Goal: Book appointment/travel/reservation

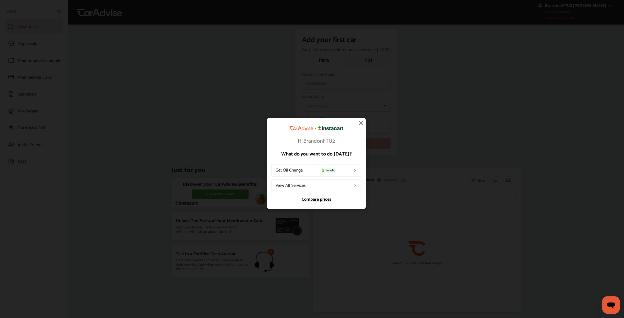
click at [316, 199] on link "Compare prices" at bounding box center [316, 199] width 90 height 4
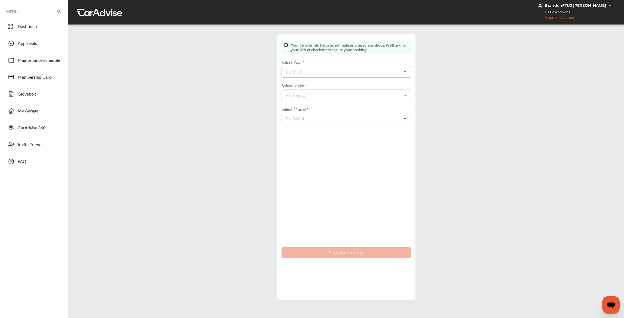
click at [316, 72] on div "Ex. 2015 2026 2025 2024 2023 2022 2021 2020 2019 2018 2017 2016 2015 2014 2013 …" at bounding box center [346, 72] width 130 height 12
click at [258, 134] on div "Enter your vehicle info Cancel Your vehicle info helps us estimate pricing acro…" at bounding box center [346, 167] width 553 height 276
click at [320, 71] on div "2026 2026 2025 2024 2023 2022 2021 2020 2019 2018 2017 2016 2015 2014 2013 2012…" at bounding box center [346, 72] width 130 height 12
click at [473, 101] on div "Enter your vehicle info Cancel Your vehicle info helps us estimate pricing acro…" at bounding box center [346, 167] width 553 height 276
click at [292, 67] on div "Ex. 2015 2026 2025 2024 2023 2022 2021 2020 2019 2018 2017 2016 2015 2014 2013 …" at bounding box center [346, 72] width 130 height 12
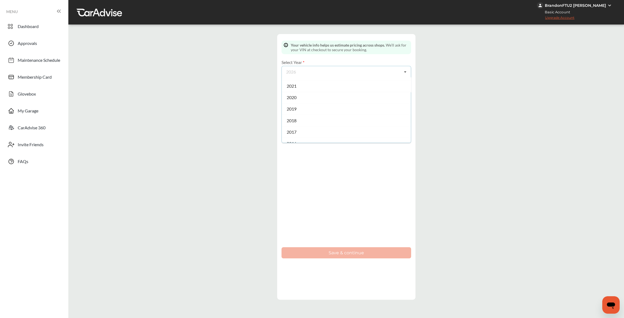
scroll to position [82, 0]
click at [293, 135] on div "2014" at bounding box center [346, 138] width 129 height 11
click at [303, 93] on div "Ex. Toyota" at bounding box center [295, 95] width 19 height 4
click at [294, 105] on span "Acura" at bounding box center [291, 106] width 11 height 5
click at [304, 118] on div "Ex. RAV 4" at bounding box center [295, 118] width 18 height 4
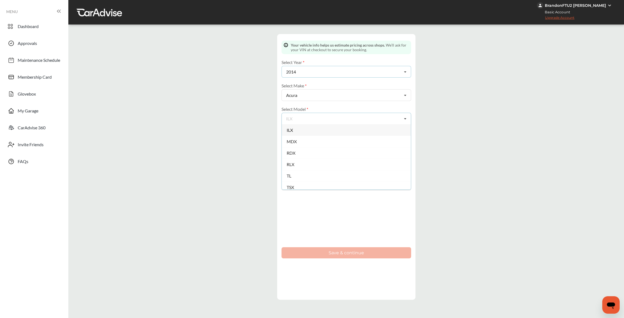
click at [331, 66] on div "2014 2026 2025 2024 2023 2022 2021 2020 2019 2018 2017 2016 2015 2014 2013 2012…" at bounding box center [346, 72] width 130 height 12
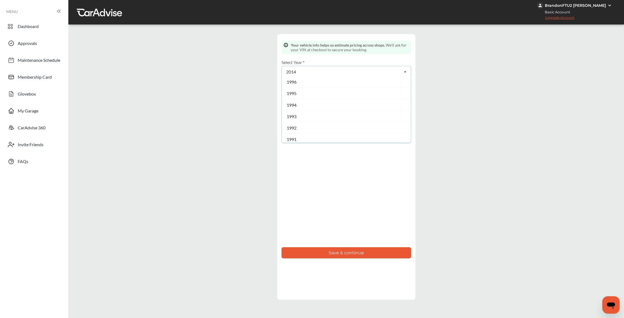
scroll to position [348, 0]
click at [343, 103] on div "1994" at bounding box center [346, 101] width 129 height 11
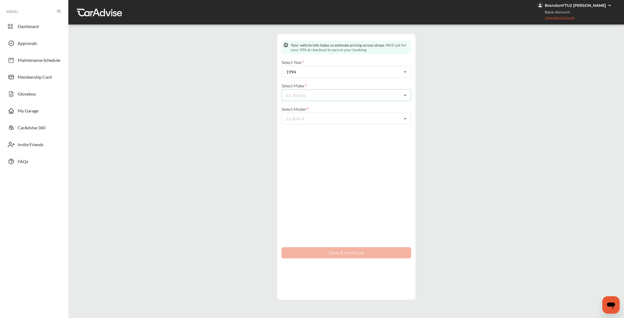
click at [342, 95] on div "Ex. Toyota Acura Alfa Romeo AM General Aston Martin Audi Bentley BMW Buick Cadi…" at bounding box center [346, 95] width 130 height 12
click at [295, 107] on span "Acura" at bounding box center [291, 106] width 11 height 5
click at [342, 117] on div "Ex. RAV 4 Integra Legend NSX Vigor" at bounding box center [346, 119] width 130 height 12
click at [301, 167] on div "Vigor" at bounding box center [346, 164] width 129 height 11
click at [336, 253] on button "Save & continue" at bounding box center [346, 252] width 130 height 11
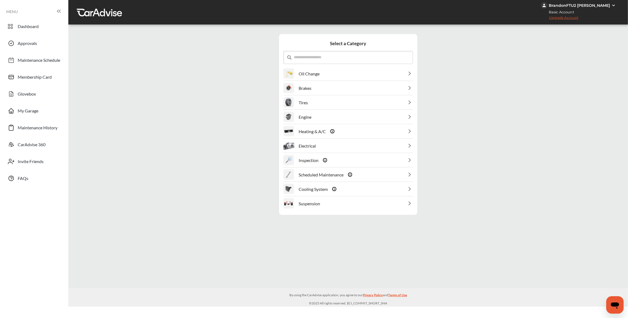
click at [310, 75] on p "Oil Change" at bounding box center [308, 73] width 21 height 5
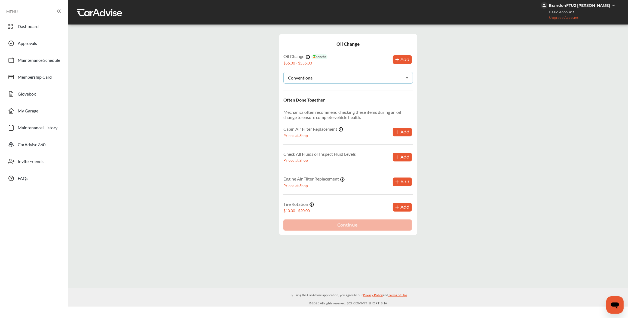
click at [382, 78] on div "Conventional Conventional Synthetic-blend Full-synthetic Euro-synthetic Diesel-…" at bounding box center [348, 78] width 130 height 12
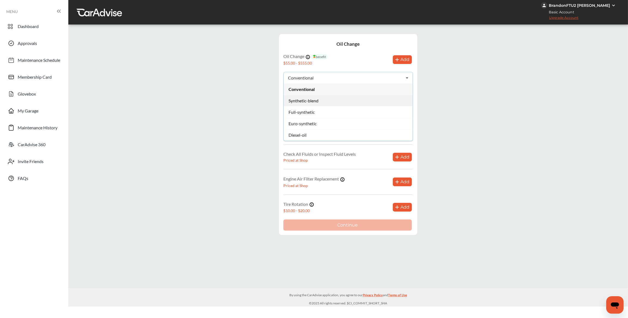
click at [331, 102] on div "Synthetic-blend" at bounding box center [347, 100] width 129 height 11
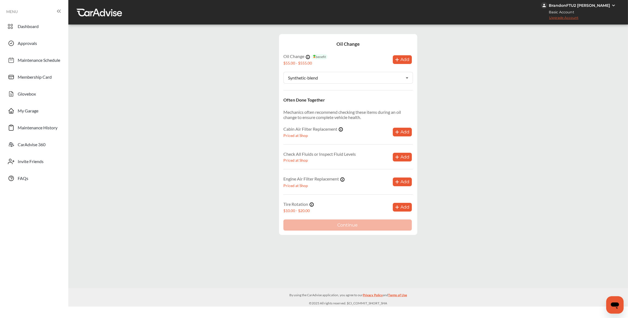
click at [403, 62] on button "Add" at bounding box center [402, 59] width 19 height 9
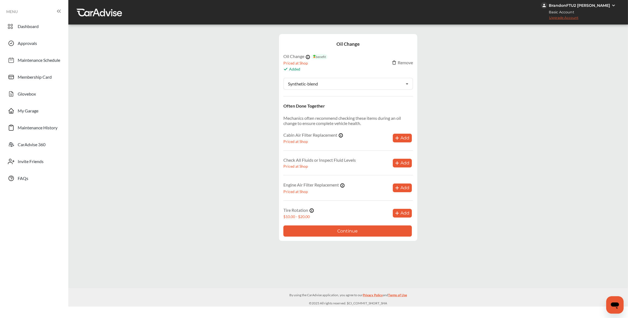
click at [353, 230] on button "Continue" at bounding box center [347, 230] width 128 height 11
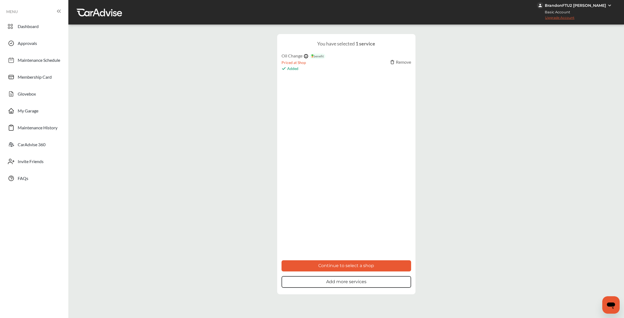
click at [352, 282] on button "Add more services" at bounding box center [346, 282] width 130 height 12
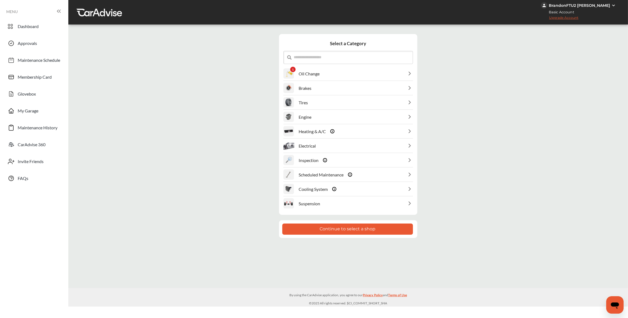
click at [338, 84] on div "Brakes" at bounding box center [348, 88] width 130 height 14
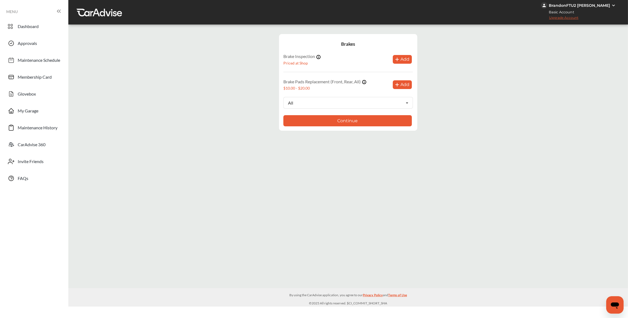
click at [403, 82] on button "Add" at bounding box center [402, 84] width 19 height 9
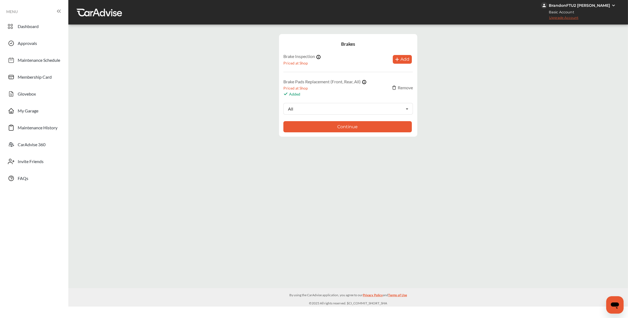
click at [403, 88] on div "Remove" at bounding box center [402, 87] width 21 height 5
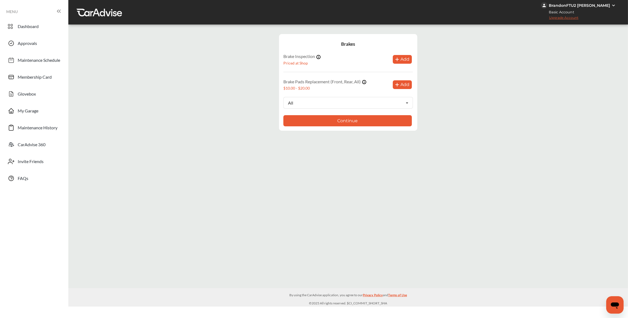
click at [397, 83] on icon at bounding box center [397, 85] width 4 height 4
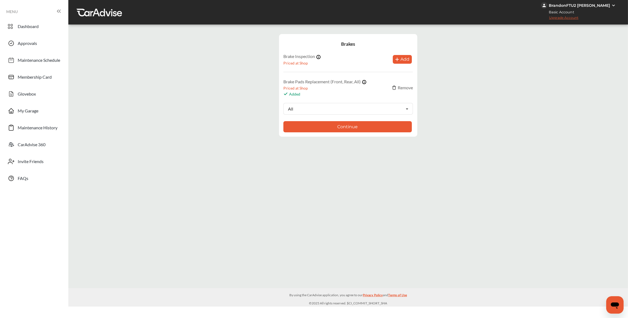
click at [346, 125] on button "Continue" at bounding box center [347, 126] width 128 height 11
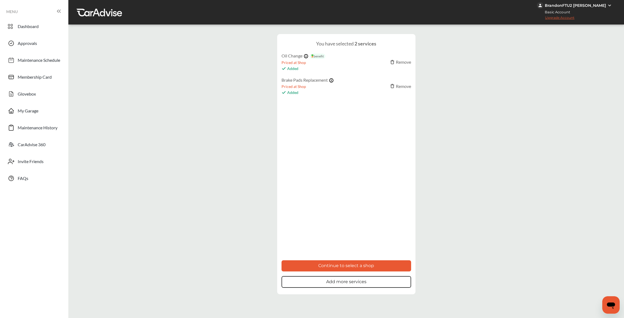
click at [354, 266] on button "Continue to select a shop" at bounding box center [346, 265] width 130 height 11
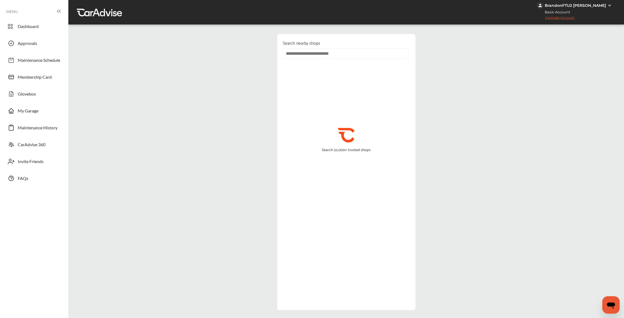
click at [305, 53] on input "text" at bounding box center [345, 53] width 125 height 11
click at [283, 126] on div ".st0{fill:#FA4A1C;} Search 32,000+ trusted shops" at bounding box center [346, 142] width 134 height 168
click at [291, 51] on input "text" at bounding box center [345, 53] width 125 height 11
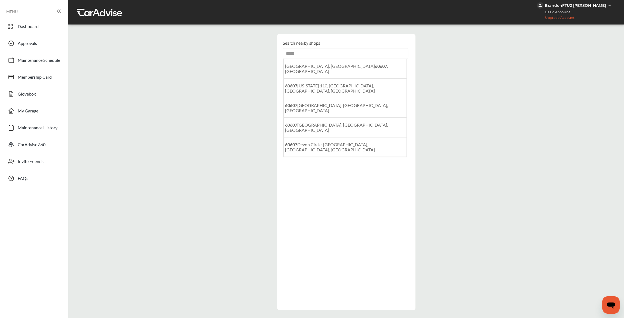
click at [375, 65] on b "60607" at bounding box center [381, 65] width 12 height 5
type input "**********"
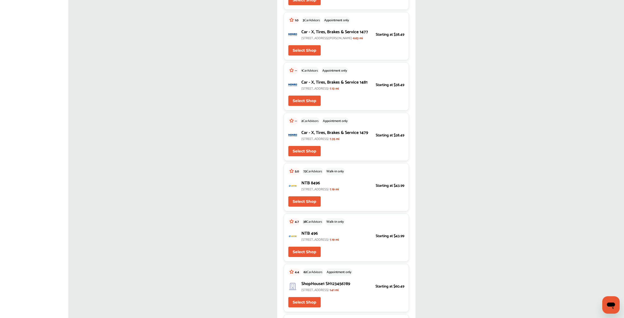
scroll to position [136, 0]
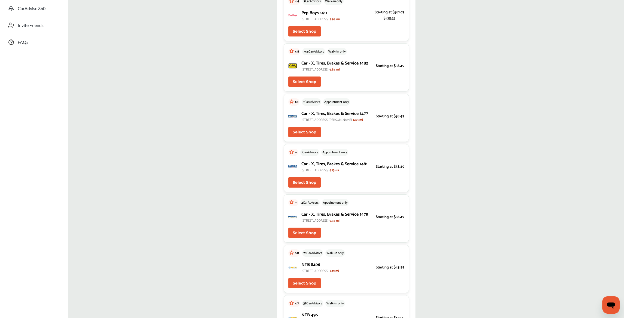
click at [309, 137] on button "Select Shop" at bounding box center [304, 132] width 32 height 10
type input "*****"
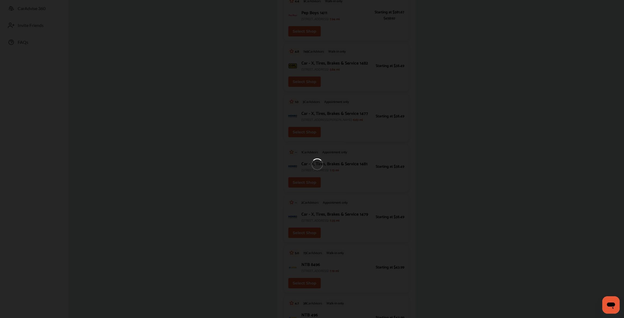
scroll to position [22, 0]
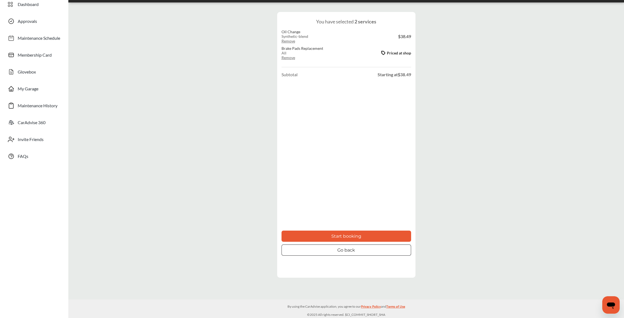
click at [347, 235] on button "Start booking" at bounding box center [346, 235] width 130 height 11
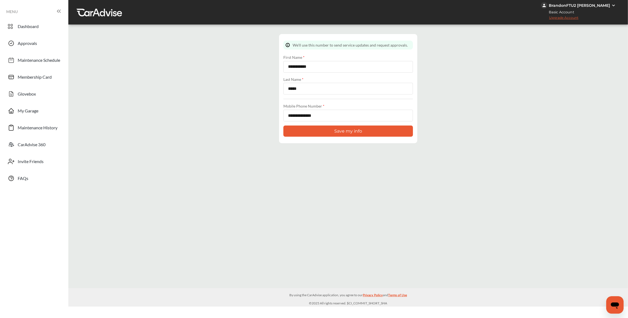
click at [328, 131] on button "Save my info" at bounding box center [348, 130] width 130 height 11
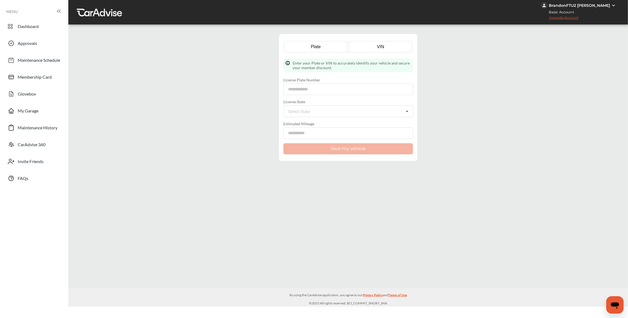
click at [377, 47] on link "VIN" at bounding box center [381, 47] width 62 height 10
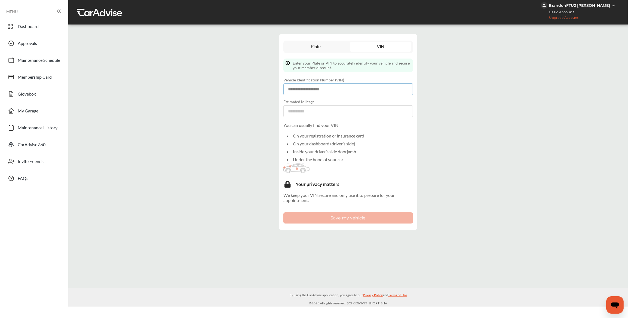
click at [320, 86] on input at bounding box center [348, 89] width 130 height 12
click at [307, 90] on input at bounding box center [348, 89] width 130 height 12
paste input "**********"
type input "**********"
click at [304, 109] on input "number" at bounding box center [348, 111] width 130 height 12
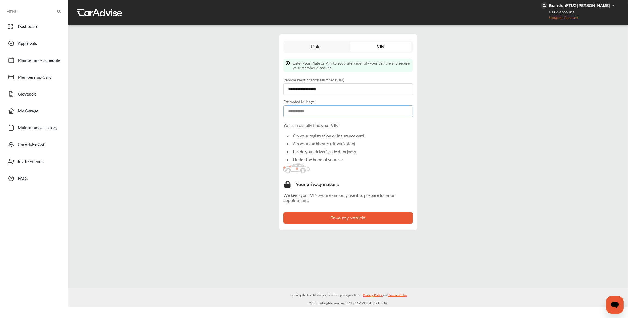
type input "*****"
click at [335, 217] on button "Save my vehicle" at bounding box center [348, 217] width 130 height 11
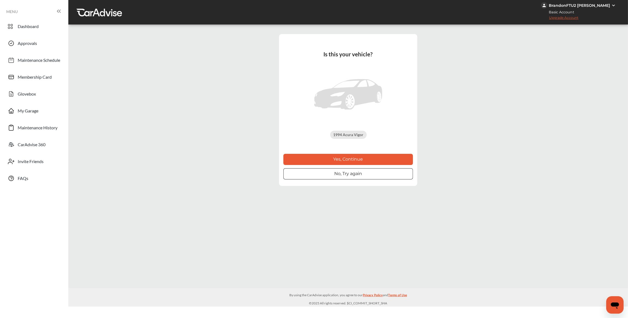
click at [343, 156] on button "Yes, Continue" at bounding box center [348, 159] width 130 height 11
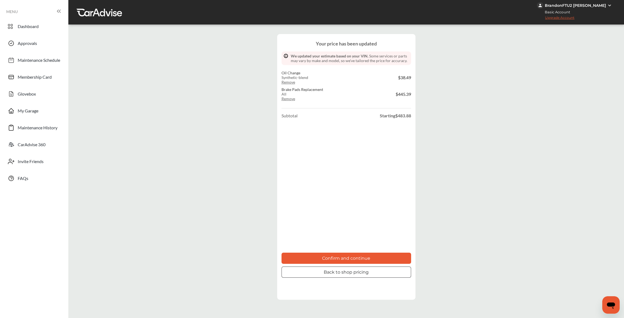
click at [361, 272] on button "Back to shop pricing" at bounding box center [346, 271] width 130 height 11
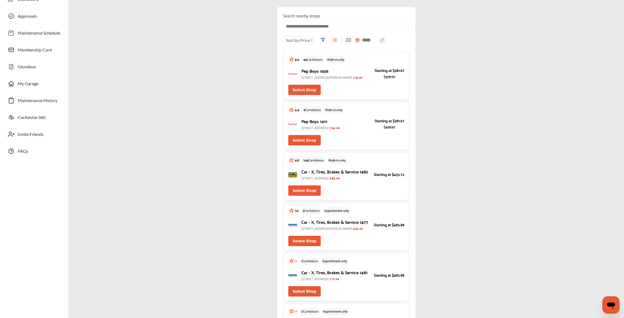
scroll to position [54, 0]
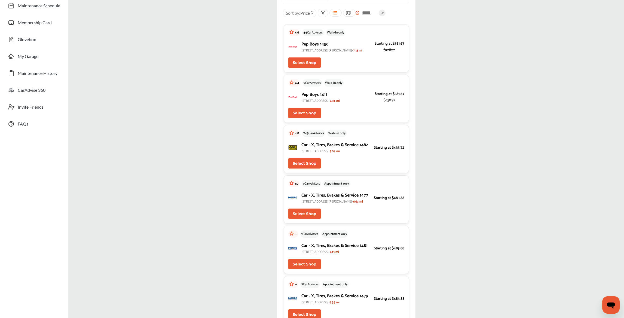
click at [313, 168] on button "Select Shop" at bounding box center [304, 163] width 32 height 10
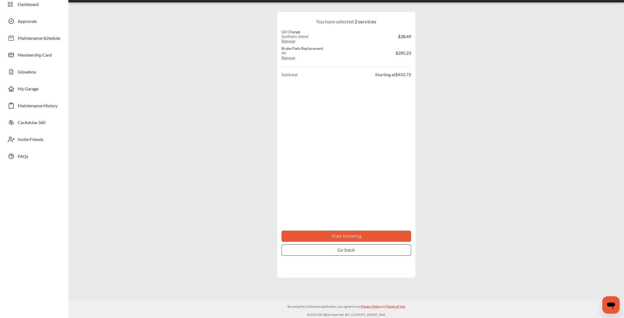
scroll to position [22, 0]
click at [351, 233] on button "Start booking" at bounding box center [346, 235] width 130 height 11
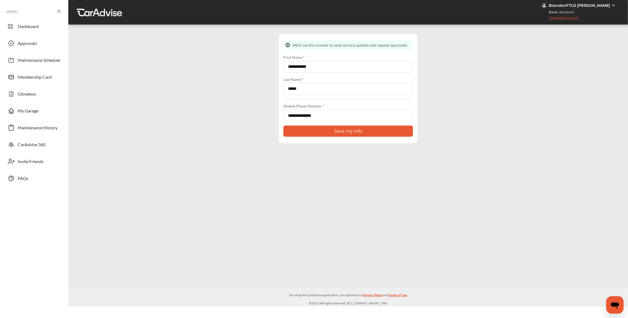
click at [325, 131] on button "Save my info" at bounding box center [348, 130] width 130 height 11
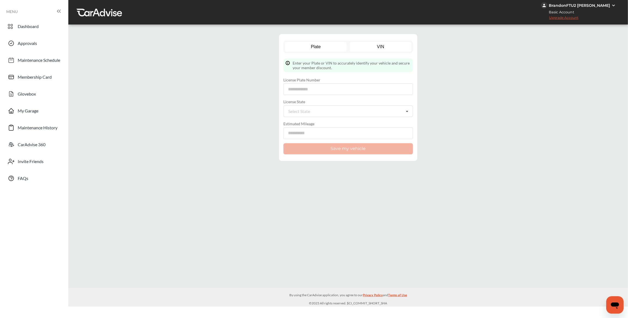
click at [380, 47] on link "VIN" at bounding box center [381, 47] width 62 height 10
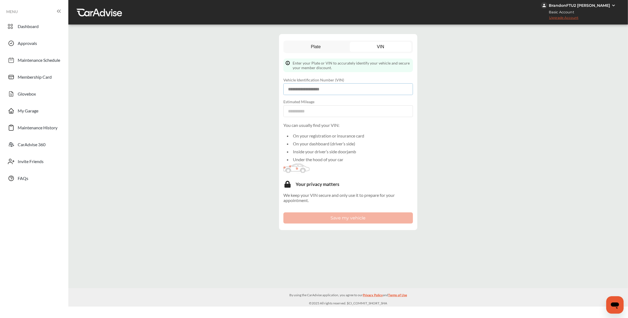
click at [298, 88] on input at bounding box center [348, 89] width 130 height 12
paste input "**********"
type input "**********"
click at [292, 110] on input "number" at bounding box center [348, 111] width 130 height 12
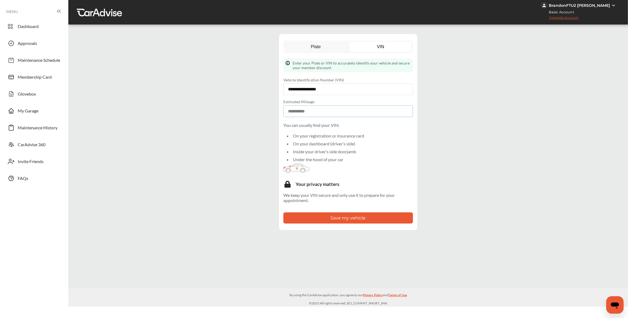
type input "*****"
click at [359, 217] on button "Save my vehicle" at bounding box center [348, 217] width 130 height 11
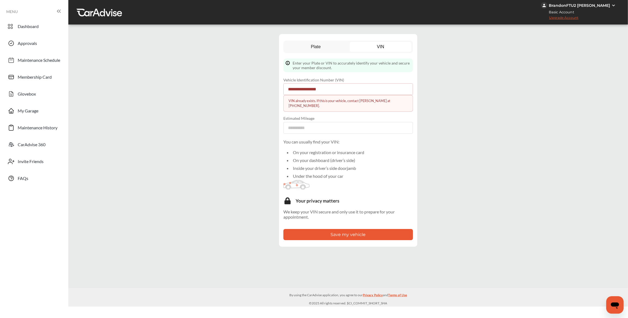
drag, startPoint x: 340, startPoint y: 88, endPoint x: 263, endPoint y: 84, distance: 76.8
click at [263, 84] on div "**********" at bounding box center [348, 140] width 557 height 223
paste input
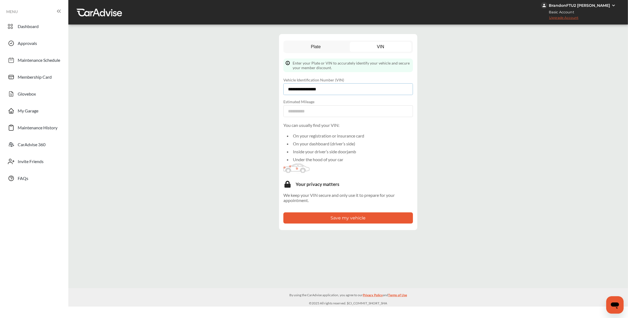
type input "**********"
click at [358, 216] on button "Save my vehicle" at bounding box center [348, 217] width 130 height 11
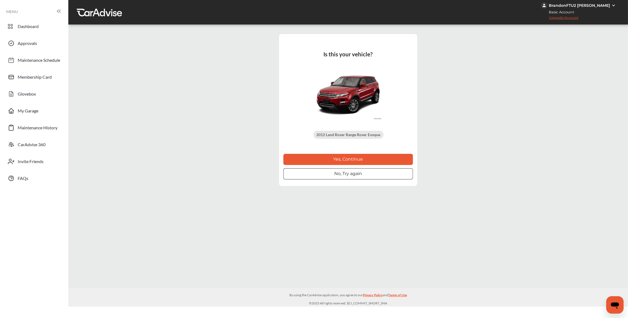
click at [337, 160] on button "Yes, Continue" at bounding box center [348, 159] width 130 height 11
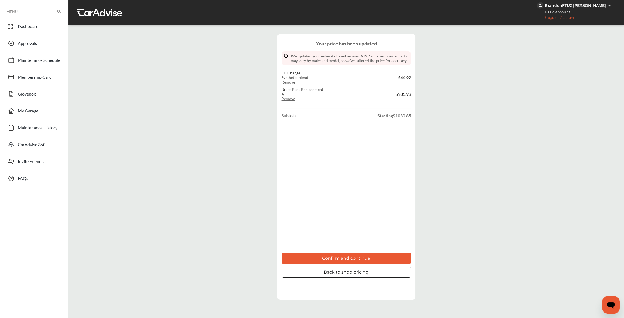
click at [356, 258] on button "Confirm and continue" at bounding box center [346, 257] width 130 height 11
